Goal: Information Seeking & Learning: Check status

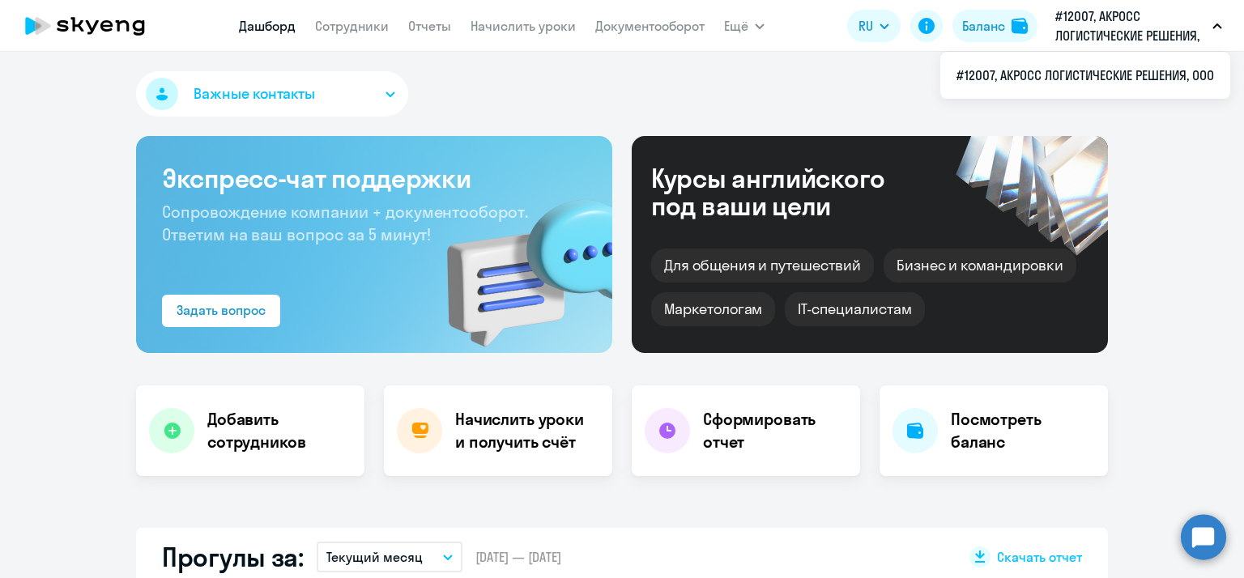
select select "30"
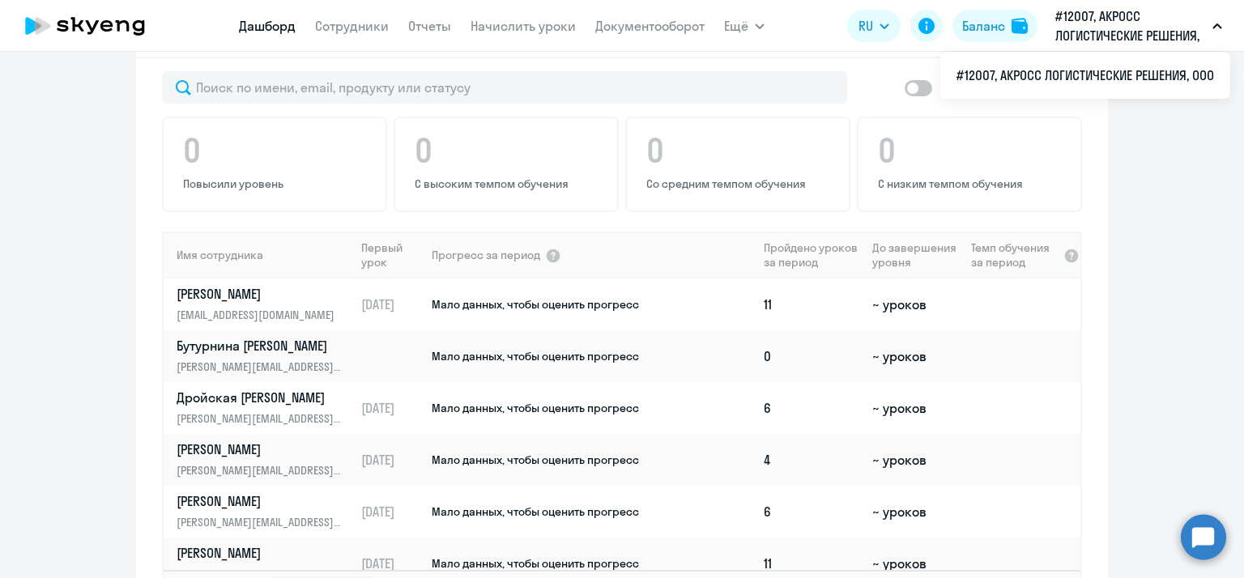
scroll to position [1134, 0]
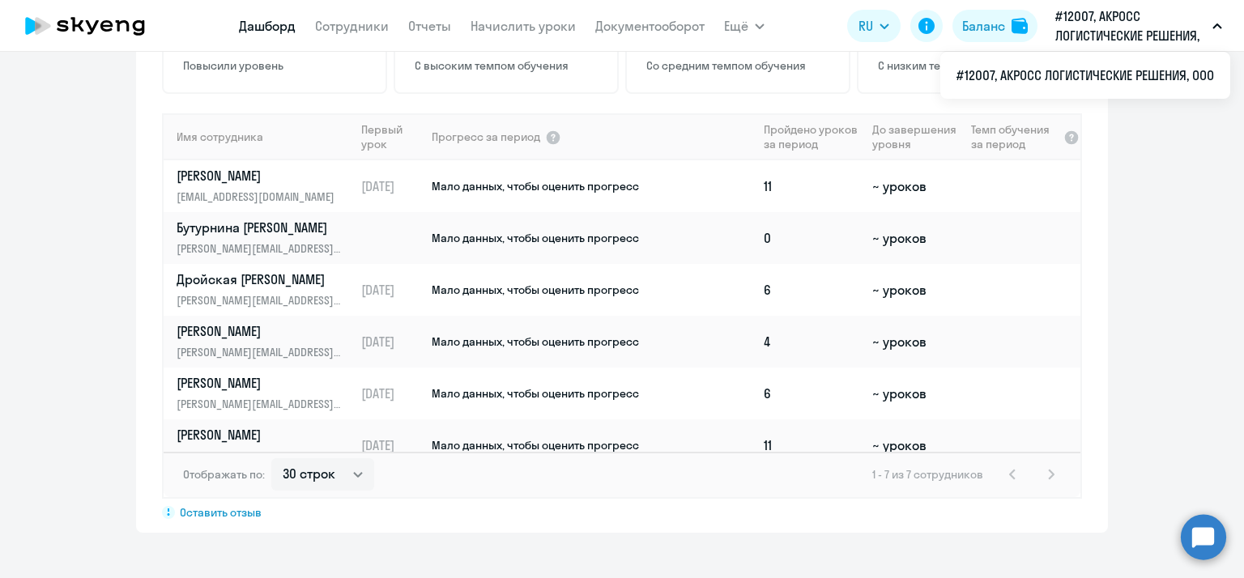
drag, startPoint x: 688, startPoint y: 416, endPoint x: 1145, endPoint y: 346, distance: 462.4
click at [1145, 346] on app-progress-dashboard "Прогресс за: Весь период – [DATE] — [DATE] Как мы считаем Скачать отчет Показат…" at bounding box center [622, 206] width 1244 height 653
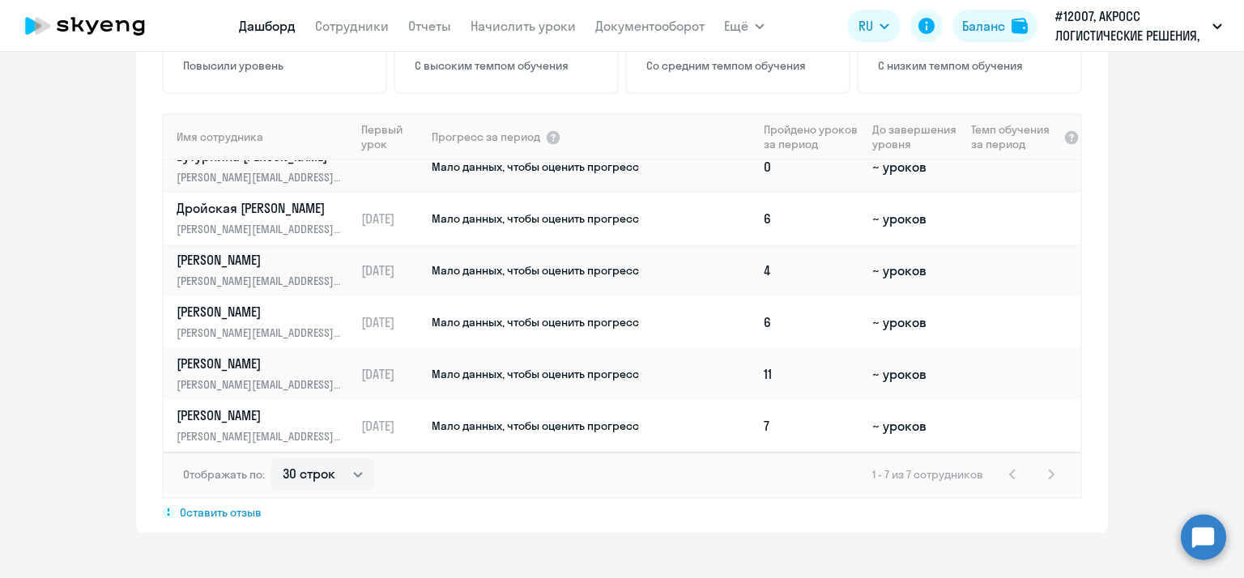
scroll to position [0, 0]
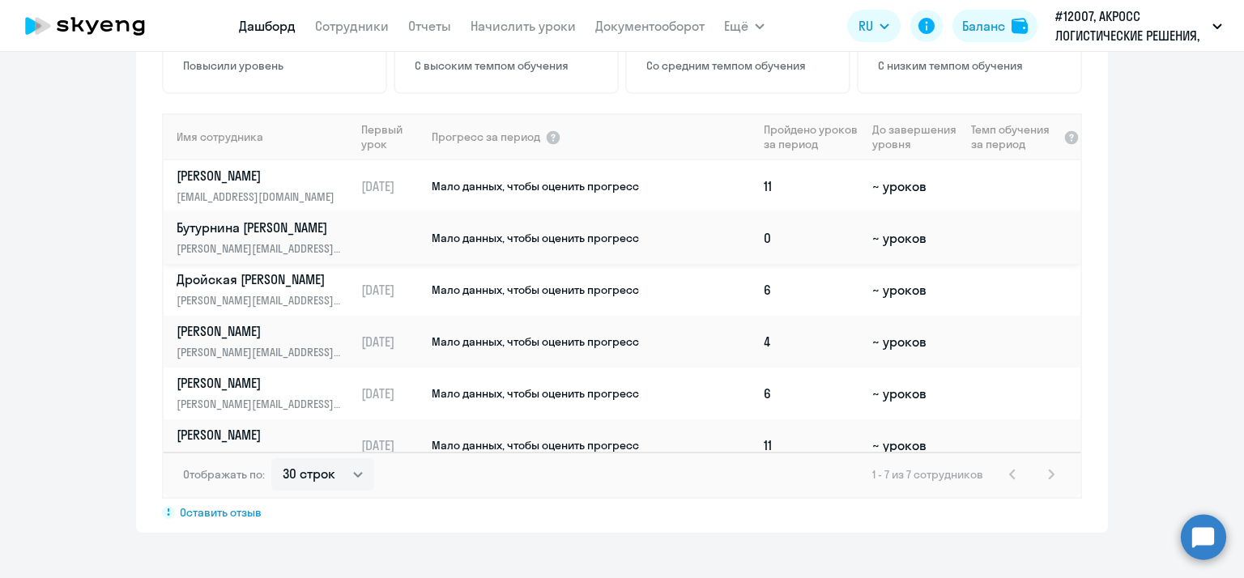
click at [546, 231] on span "Мало данных, чтобы оценить прогресс" at bounding box center [535, 238] width 207 height 15
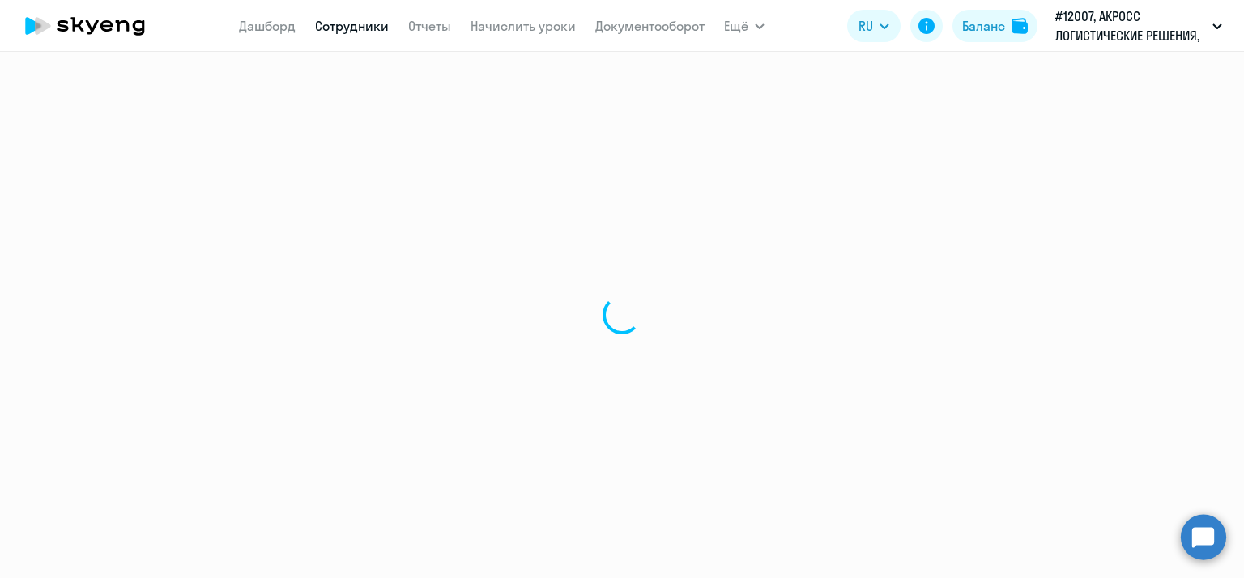
select select "english"
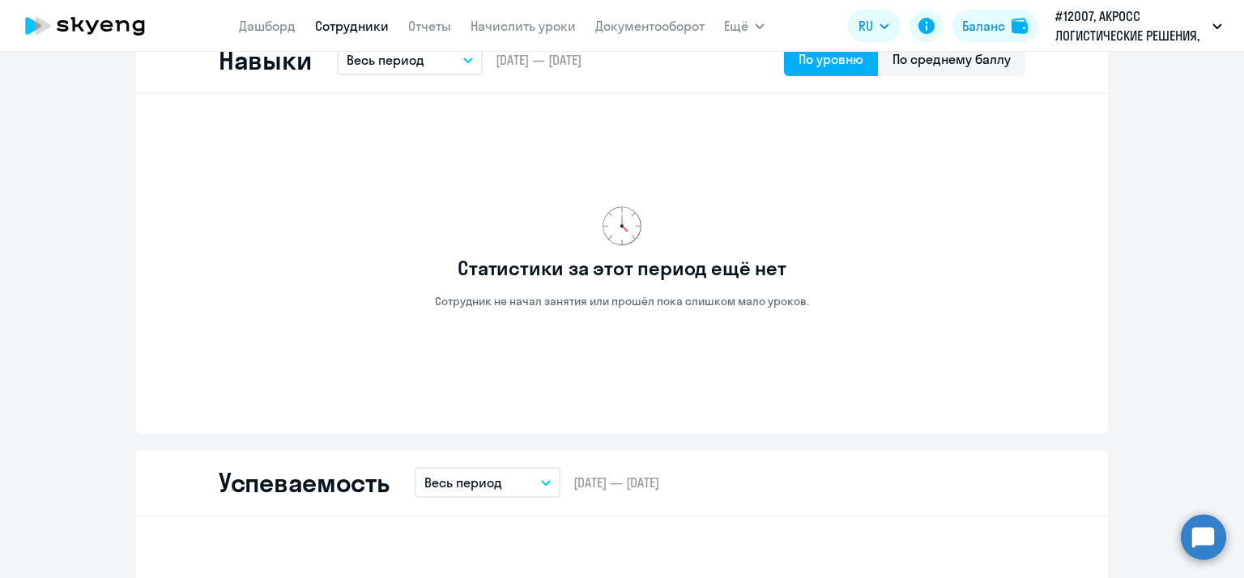
scroll to position [486, 0]
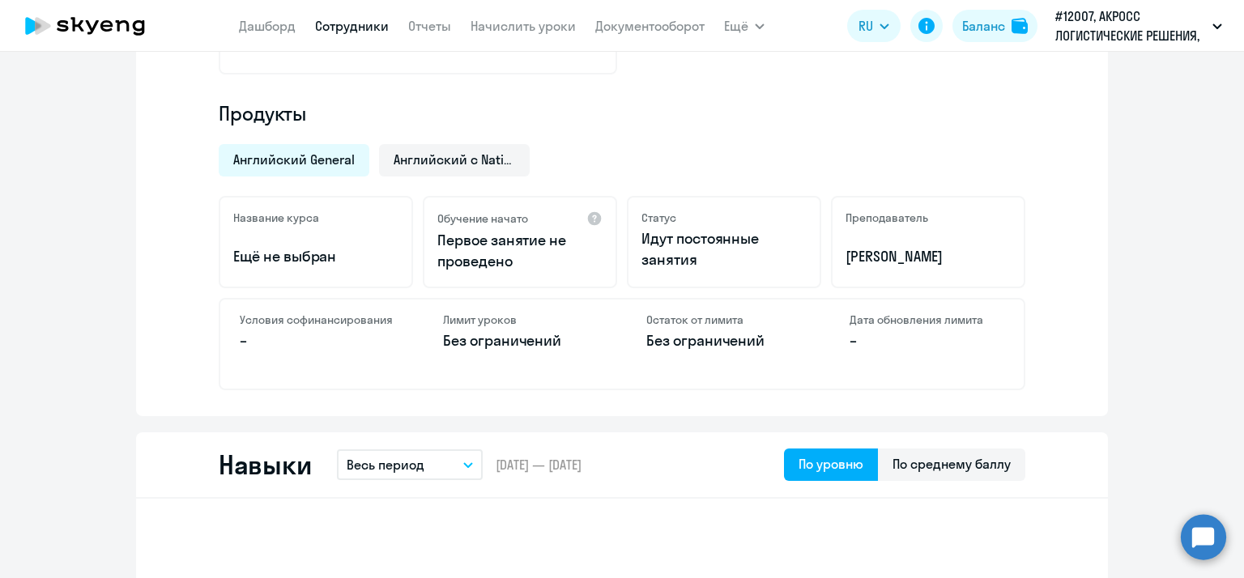
scroll to position [600, 0]
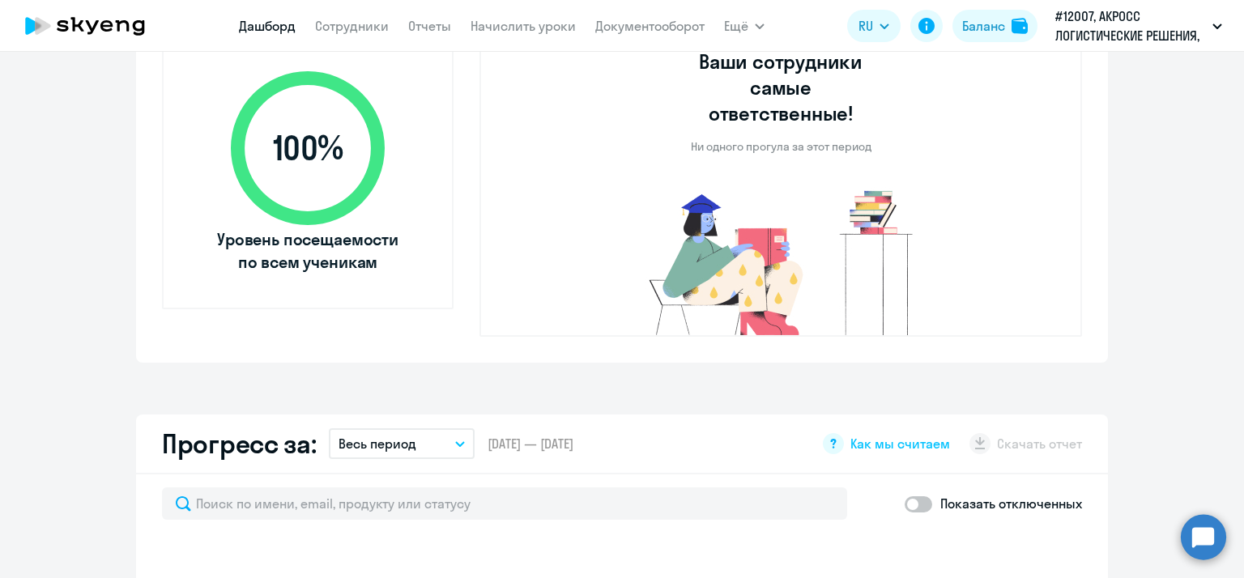
select select "30"
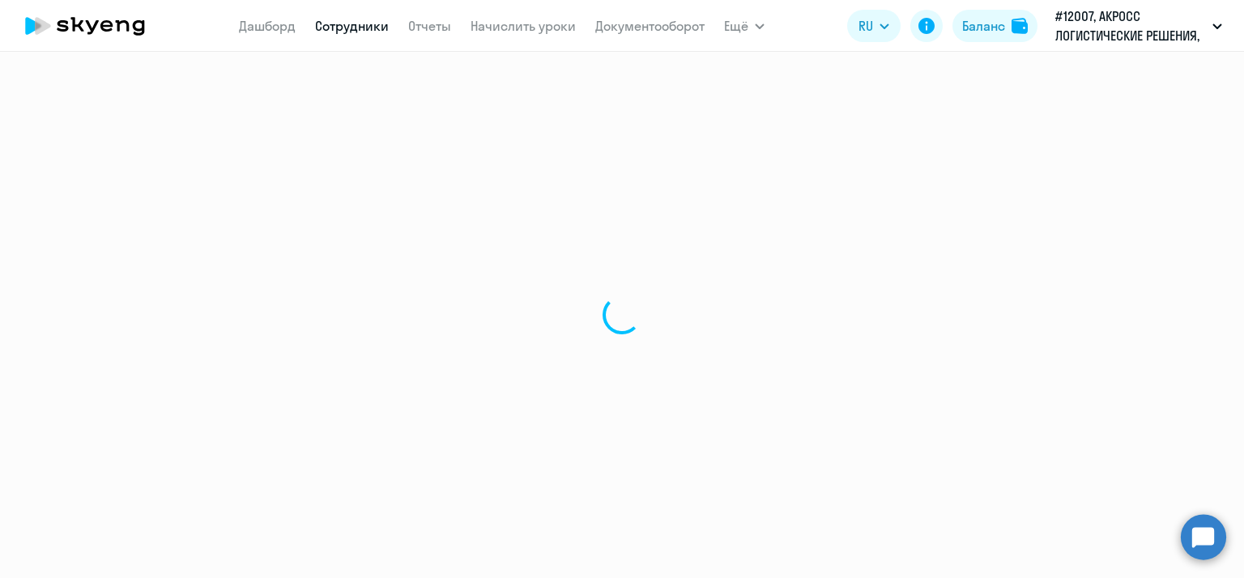
select select "english"
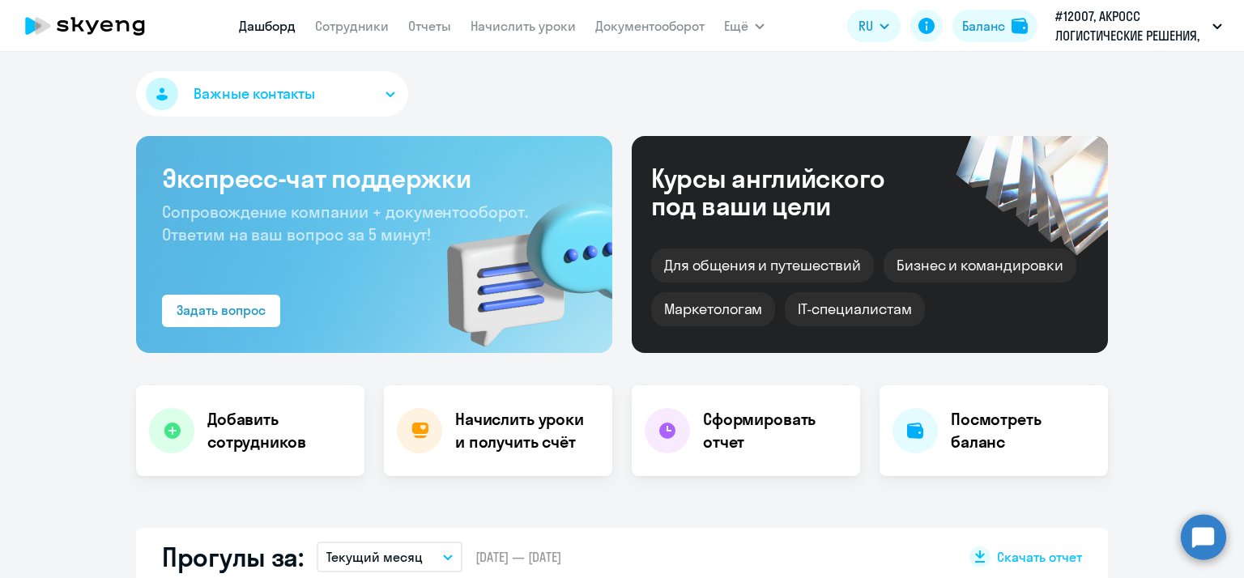
select select "30"
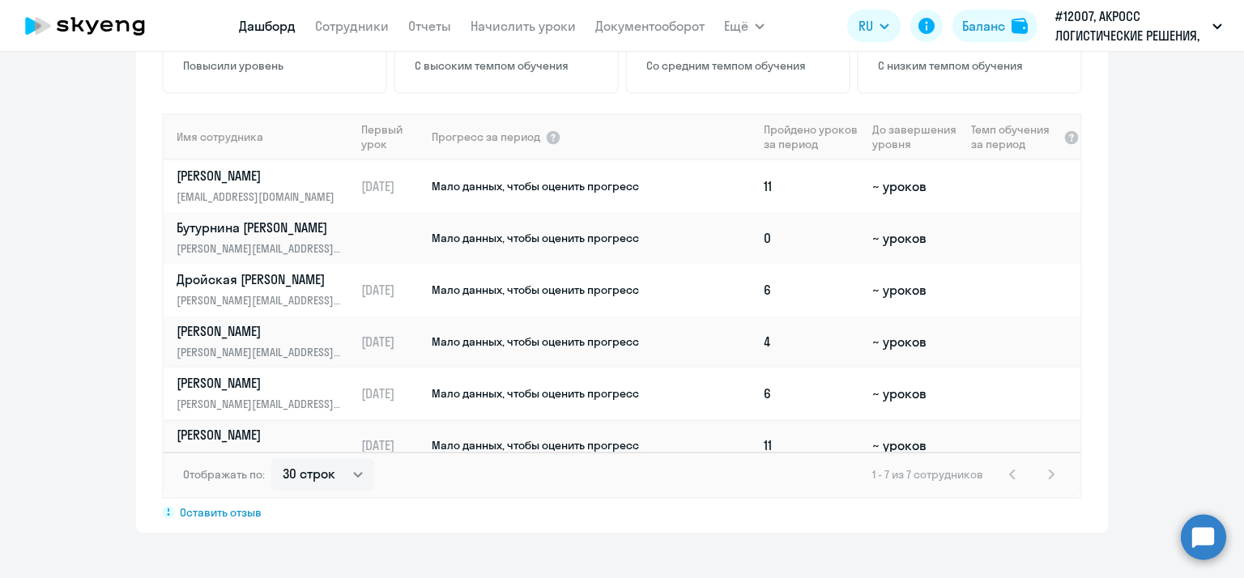
click at [292, 374] on link "[PERSON_NAME] Антон [EMAIL_ADDRESS][DOMAIN_NAME]" at bounding box center [265, 393] width 177 height 39
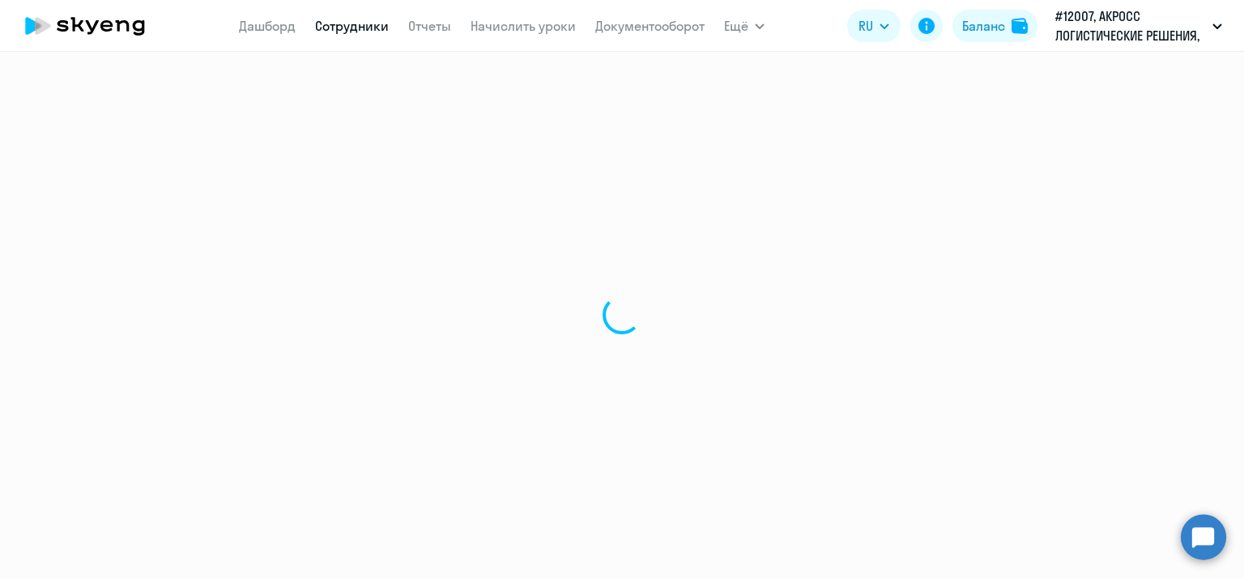
select select "english"
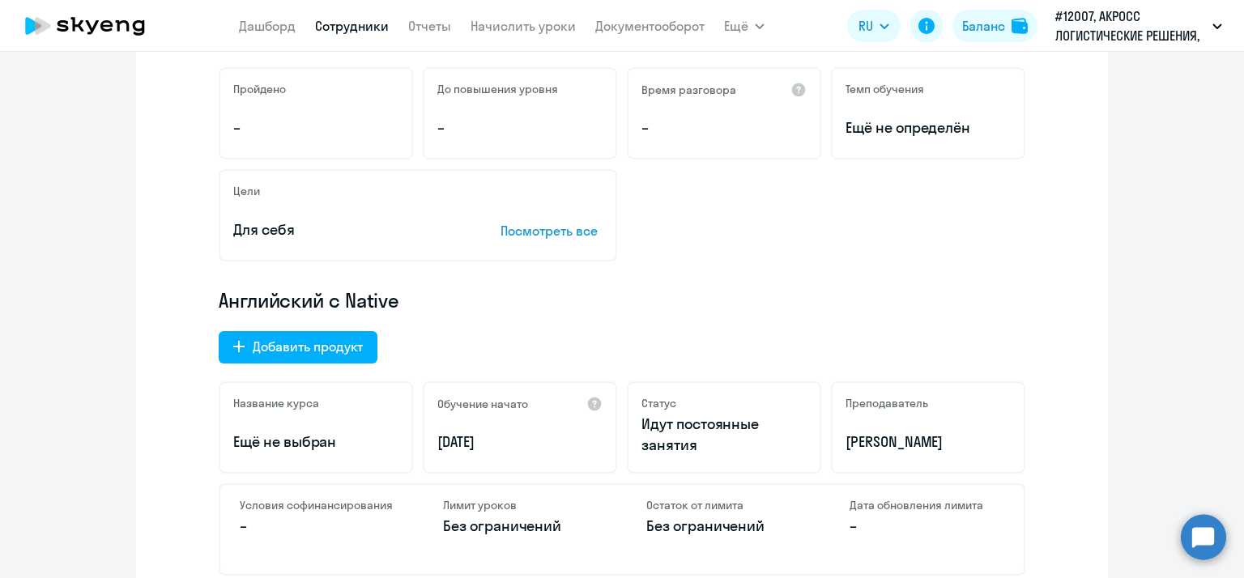
scroll to position [324, 0]
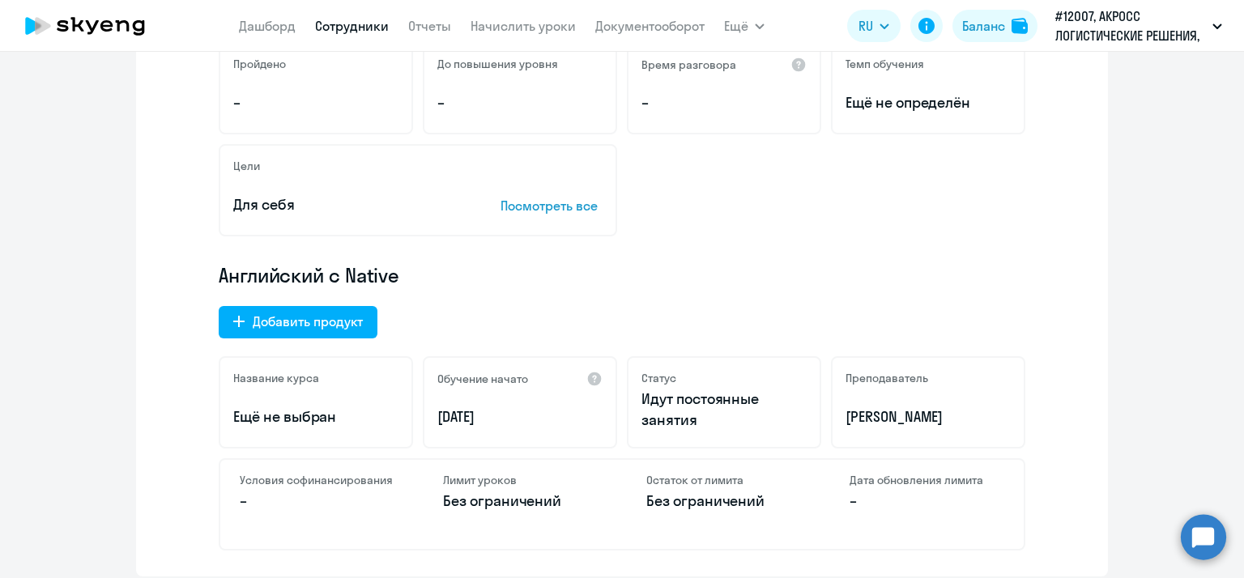
scroll to position [438, 0]
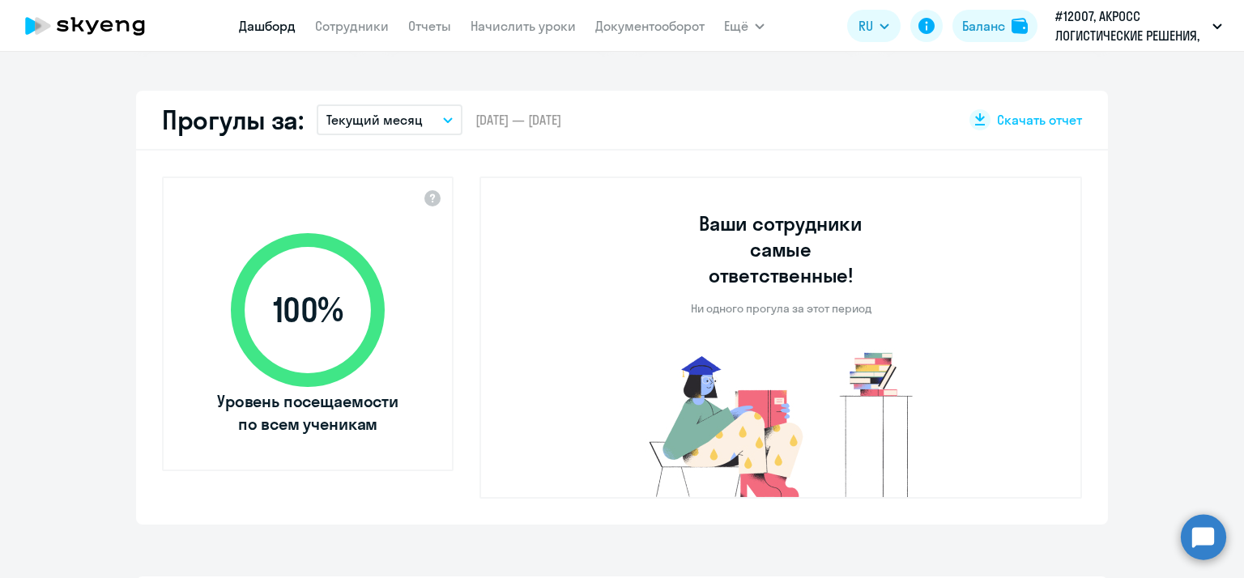
select select "30"
